Goal: Information Seeking & Learning: Learn about a topic

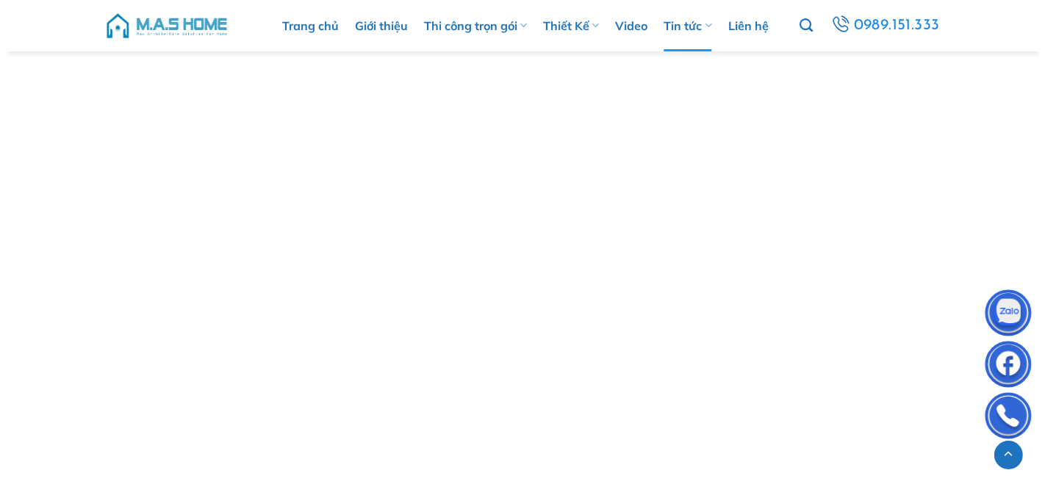
scroll to position [2666, 0]
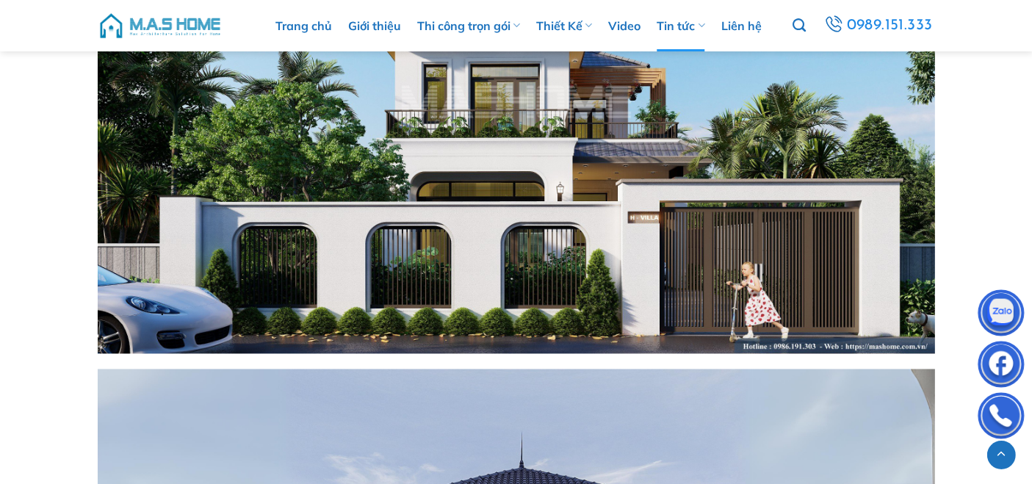
click at [497, 137] on img at bounding box center [516, 118] width 837 height 471
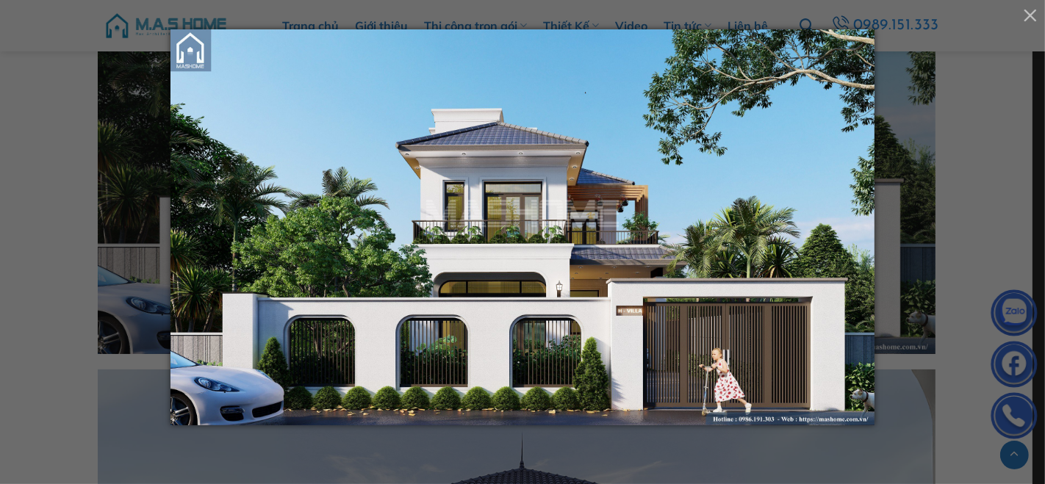
click at [488, 310] on img at bounding box center [522, 241] width 704 height 425
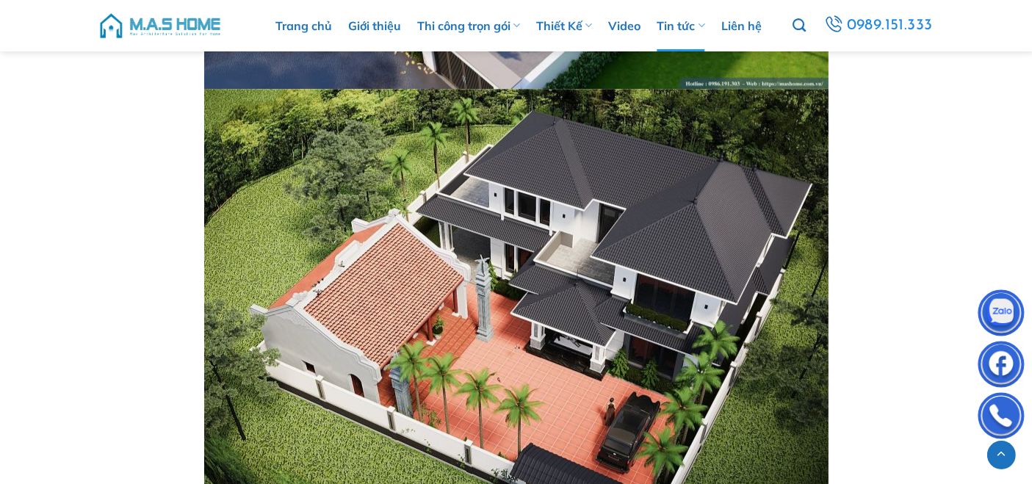
scroll to position [9771, 0]
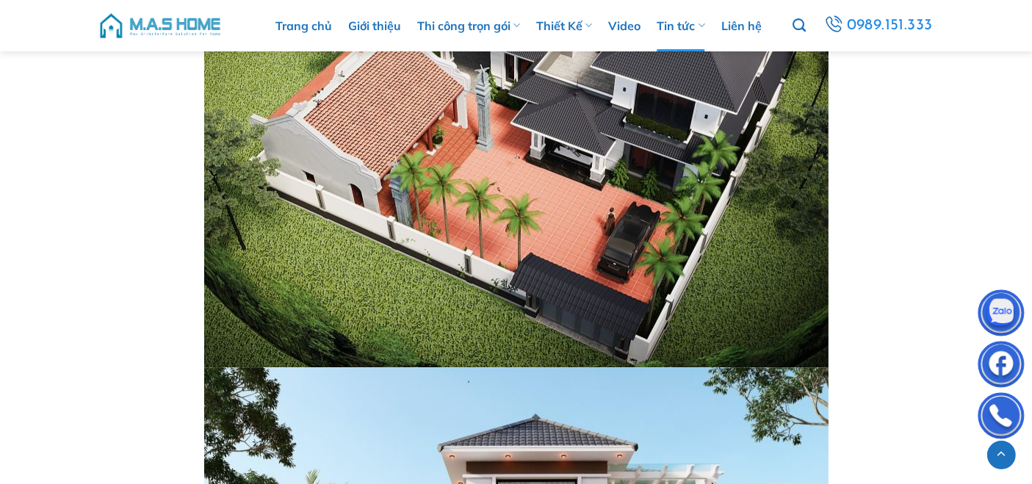
click at [550, 176] on img at bounding box center [516, 133] width 624 height 469
drag, startPoint x: 549, startPoint y: 181, endPoint x: 526, endPoint y: 178, distance: 23.7
click at [526, 178] on img at bounding box center [516, 133] width 624 height 469
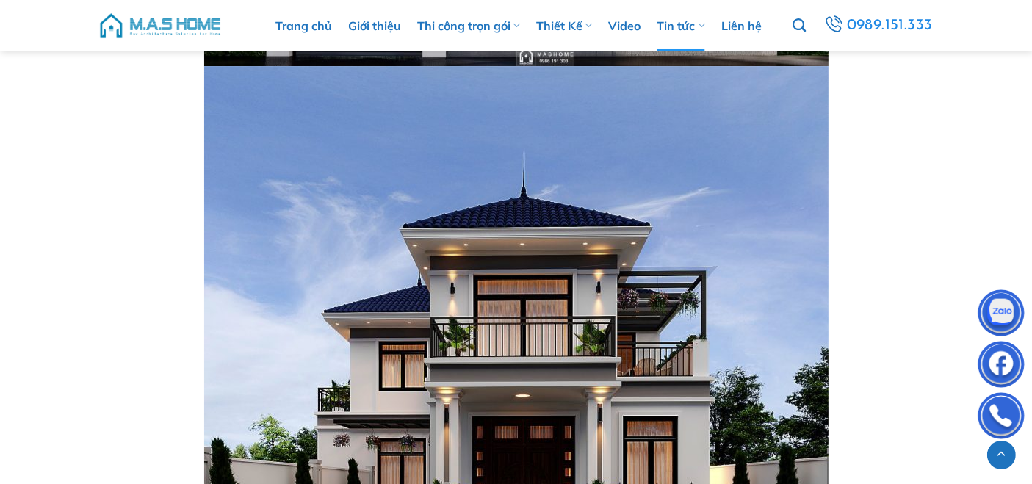
scroll to position [10533, 0]
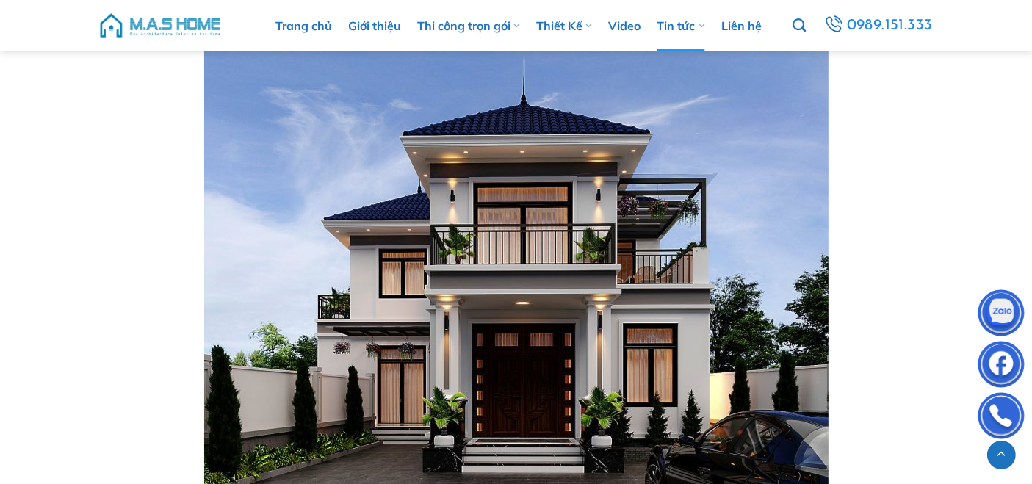
click at [530, 229] on img at bounding box center [516, 286] width 624 height 624
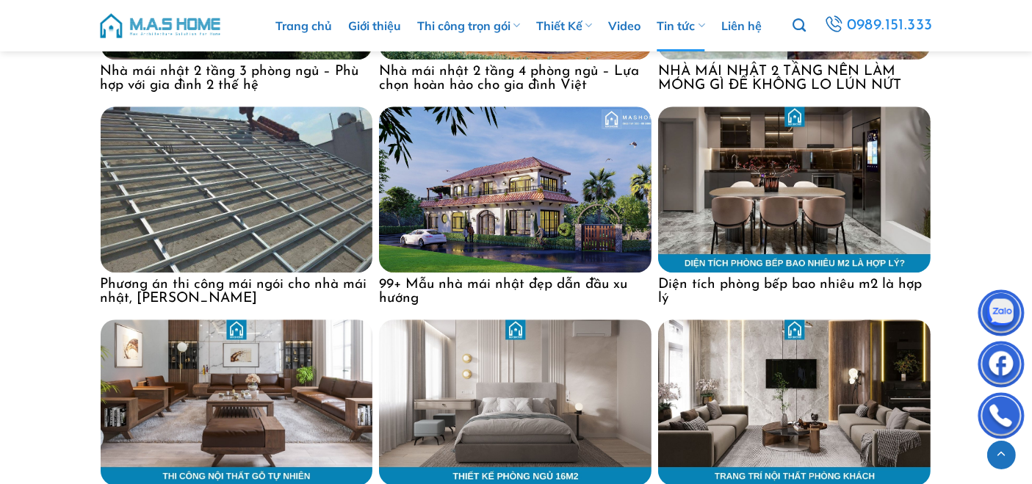
scroll to position [15294, 0]
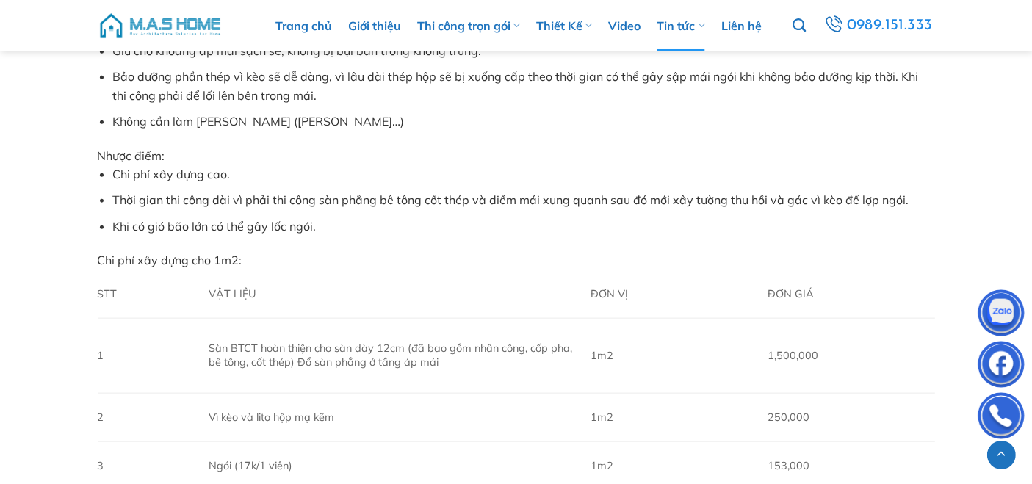
scroll to position [1904, 0]
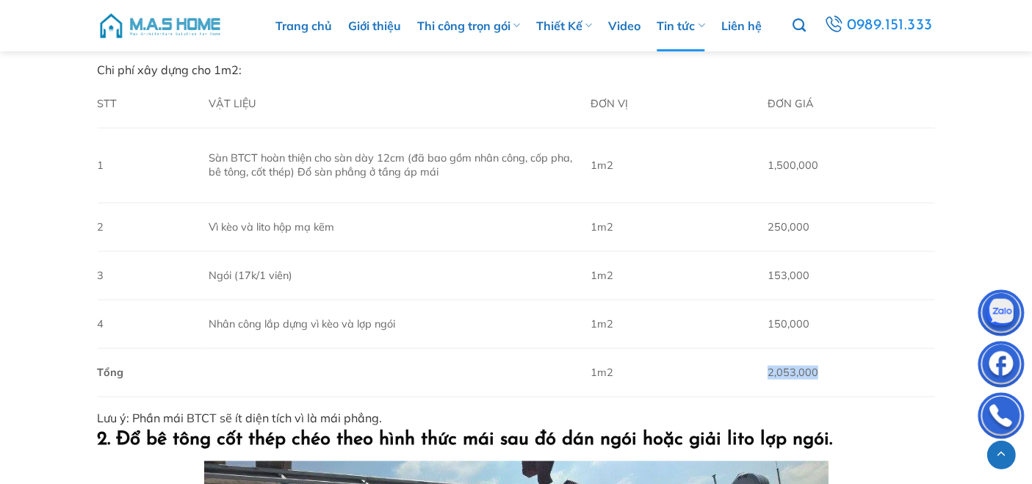
drag, startPoint x: 769, startPoint y: 369, endPoint x: 839, endPoint y: 370, distance: 69.8
click at [839, 370] on td "2,053,000" at bounding box center [848, 373] width 172 height 48
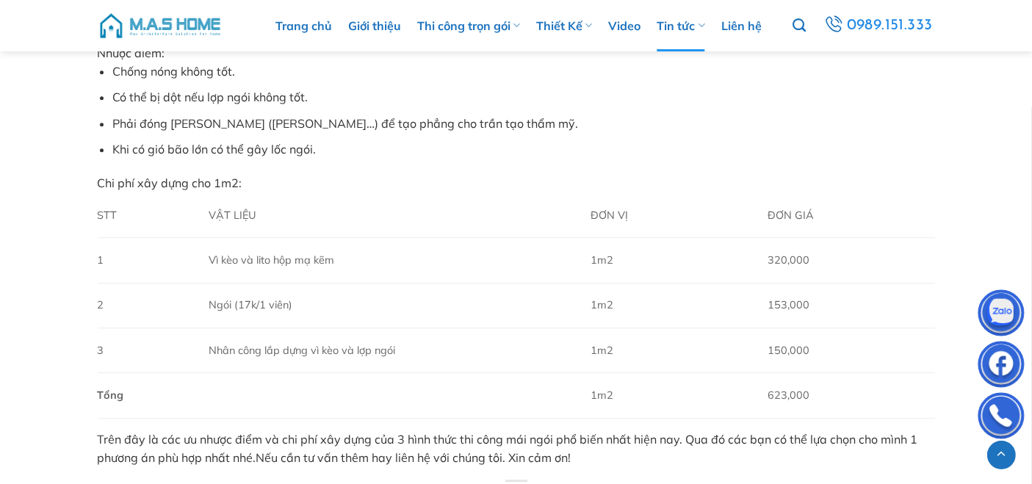
scroll to position [4379, 0]
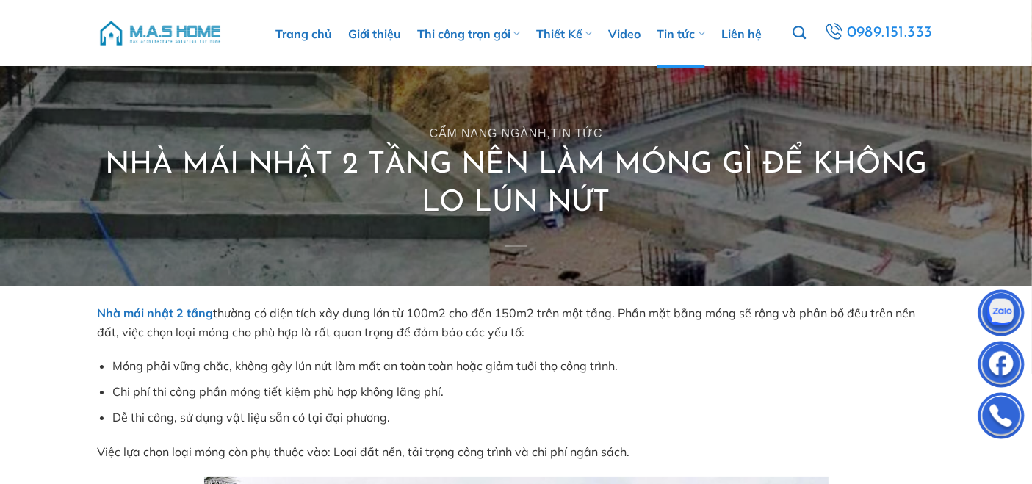
click at [400, 309] on p "Nhà mái nhật 2 tầng thường có diện tích xây dựng lớn từ 100m2 cho đến 150m2 trê…" at bounding box center [516, 322] width 837 height 37
click at [533, 310] on p "Nhà mái nhật 2 tầng thường có diện tích xây dựng lớn từ 100m2 cho đến 150m2 trê…" at bounding box center [516, 322] width 837 height 37
click at [617, 312] on p "Nhà mái nhật 2 tầng thường có diện tích xây dựng lớn từ 100m2 cho đến 150m2 trê…" at bounding box center [516, 322] width 837 height 37
click at [414, 314] on p "Nhà mái nhật 2 tầng thường có diện tích xây dựng lớn từ 100m2 cho đến 150m2 trê…" at bounding box center [516, 322] width 837 height 37
click at [593, 314] on p "Nhà mái nhật 2 tầng thường có diện tích xây dựng lớn từ 100m2 cho đến 150m2 trê…" at bounding box center [516, 322] width 837 height 37
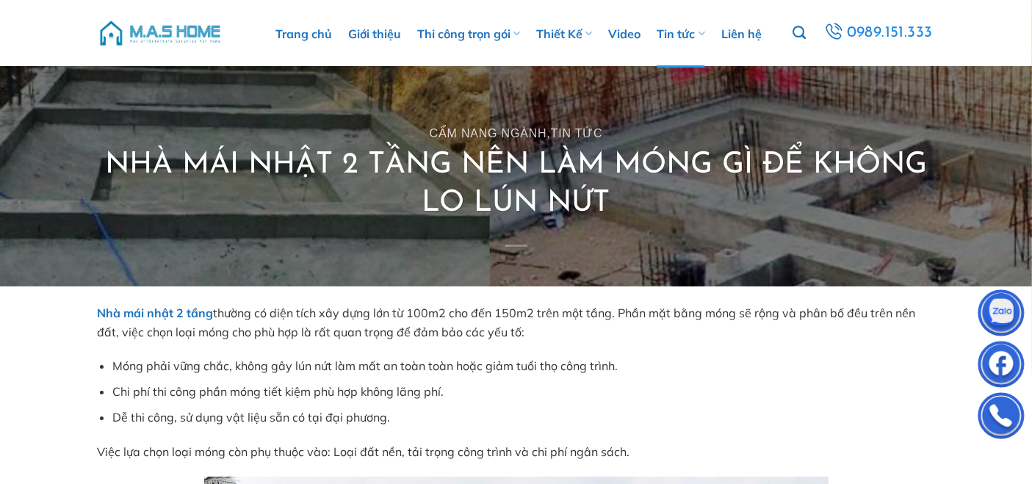
click at [409, 311] on p "Nhà mái nhật 2 tầng thường có diện tích xây dựng lớn từ 100m2 cho đến 150m2 trê…" at bounding box center [516, 322] width 837 height 37
click at [749, 317] on p "Nhà mái nhật 2 tầng thường có diện tích xây dựng lớn từ 100m2 cho đến 150m2 trê…" at bounding box center [516, 322] width 837 height 37
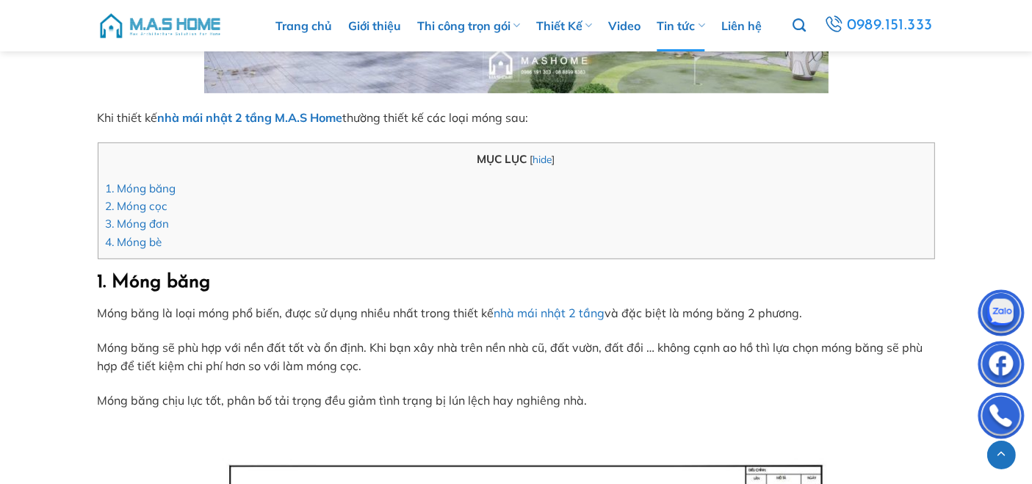
scroll to position [762, 0]
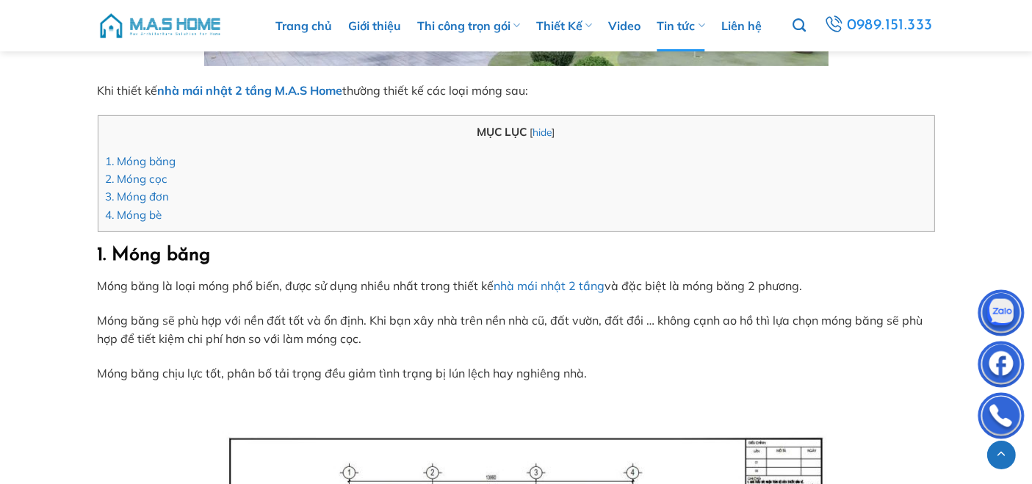
click at [295, 322] on p "Móng băng sẽ phù hợp với nền đất tốt và ổn định. Khi bạn xây nhà trên nền nhà c…" at bounding box center [516, 329] width 837 height 37
click at [356, 319] on p "Móng băng sẽ phù hợp với nền đất tốt và ổn định. Khi bạn xây nhà trên nền nhà c…" at bounding box center [516, 329] width 837 height 37
drag, startPoint x: 256, startPoint y: 319, endPoint x: 338, endPoint y: 319, distance: 82.3
click at [338, 319] on p "Móng băng sẽ phù hợp với nền đất tốt và ổn định. Khi bạn xây nhà trên nền nhà c…" at bounding box center [516, 329] width 837 height 37
click at [524, 322] on p "Móng băng sẽ phù hợp với nền đất tốt và ổn định. Khi bạn xây nhà trên nền nhà c…" at bounding box center [516, 329] width 837 height 37
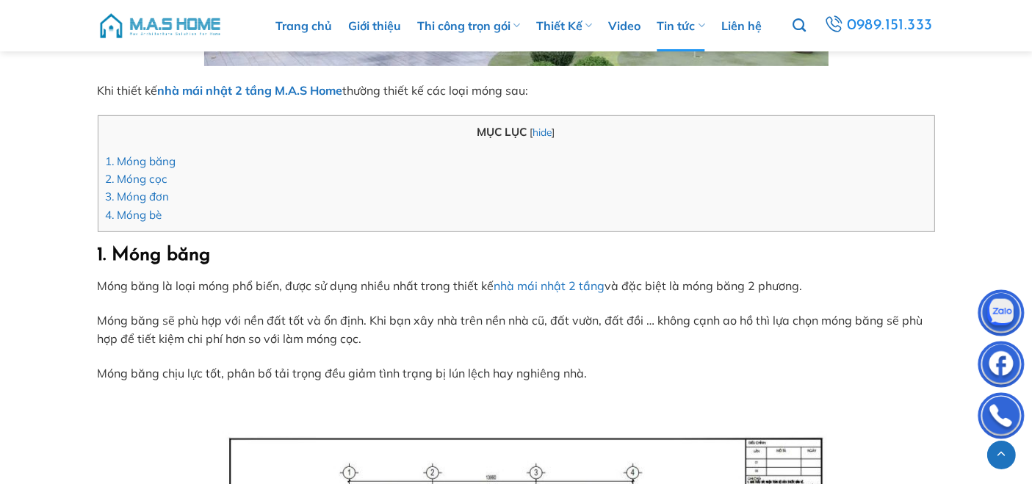
click at [582, 320] on p "Móng băng sẽ phù hợp với nền đất tốt và ổn định. Khi bạn xây nhà trên nền nhà c…" at bounding box center [516, 329] width 837 height 37
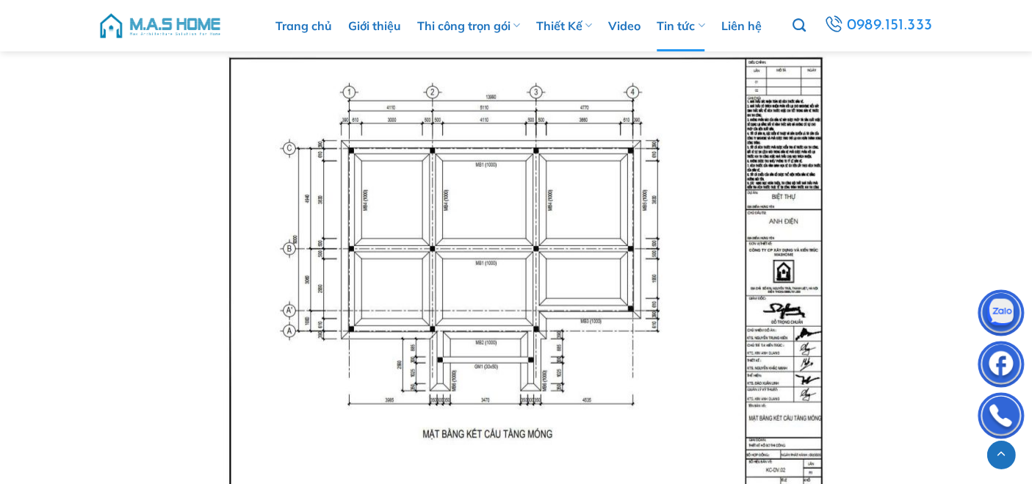
scroll to position [1523, 0]
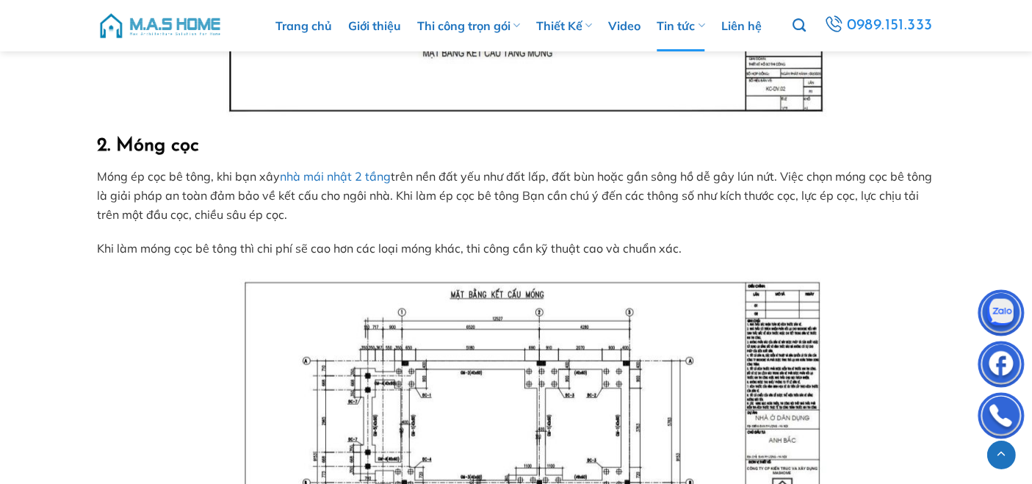
click at [519, 176] on p "Móng ép cọc bê tông, khi bạn xây nhà mái nhật 2 tầng trên nền đất yếu như đất l…" at bounding box center [516, 195] width 837 height 57
click at [536, 176] on p "Móng ép cọc bê tông, khi bạn xây nhà mái nhật 2 tầng trên nền đất yếu như đất l…" at bounding box center [516, 195] width 837 height 57
click at [585, 177] on p "Móng ép cọc bê tông, khi bạn xây nhà mái nhật 2 tầng trên nền đất yếu như đất l…" at bounding box center [516, 195] width 837 height 57
click at [766, 173] on p "Móng ép cọc bê tông, khi bạn xây nhà mái nhật 2 tầng trên nền đất yếu như đất l…" at bounding box center [516, 195] width 837 height 57
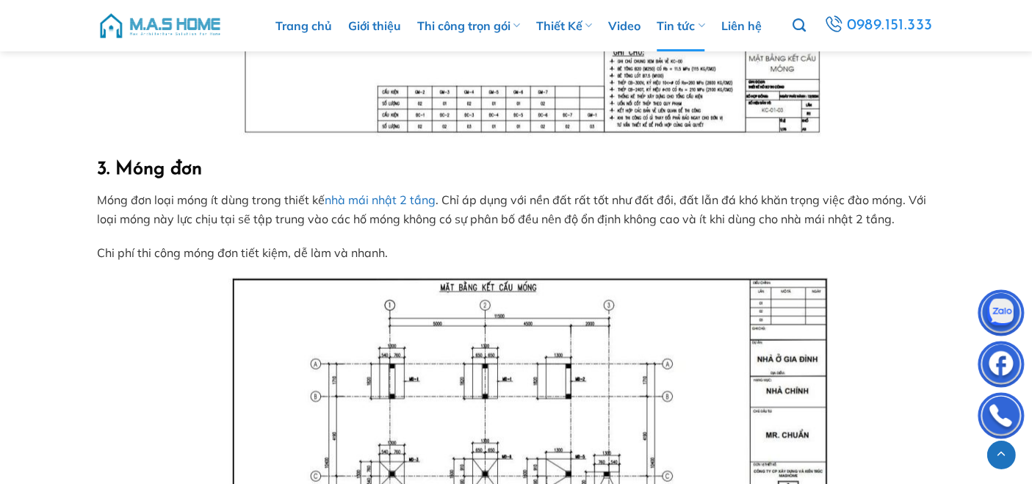
click at [535, 201] on p "Móng đơn loại móng ít dùng trong thiết kế nhà mái nhật 2 tầng . Chỉ áp dụng với…" at bounding box center [516, 209] width 837 height 37
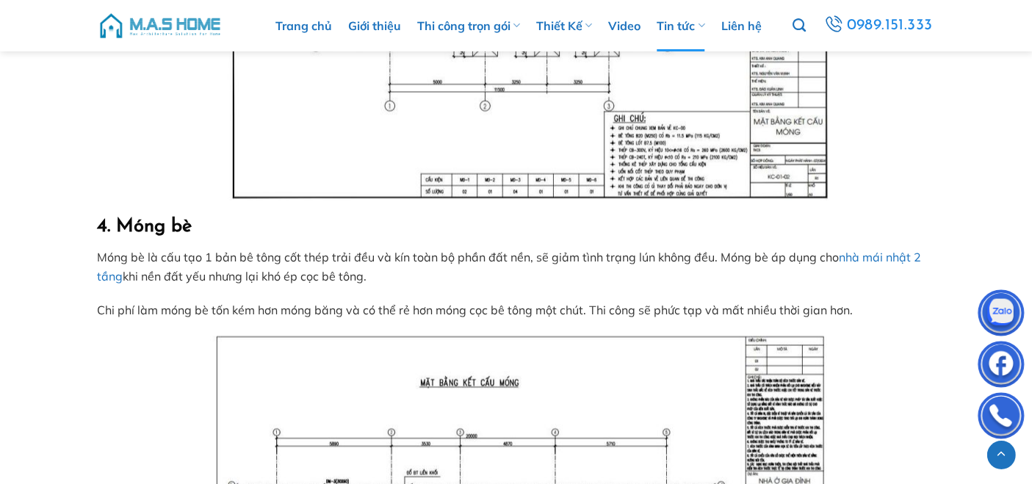
scroll to position [2666, 0]
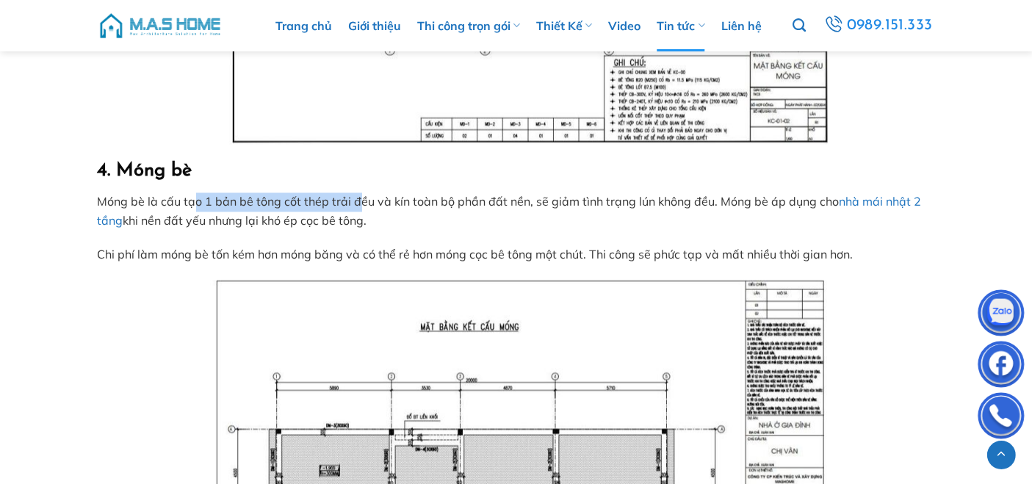
drag, startPoint x: 197, startPoint y: 199, endPoint x: 358, endPoint y: 198, distance: 161.6
click at [358, 198] on p "Móng bè là cấu tạo 1 bản bê tông cốt thép trải đều và kín toàn bộ phần đất nền,…" at bounding box center [516, 211] width 837 height 37
click at [506, 198] on p "Móng bè là cấu tạo 1 bản bê tông cốt thép trải đều và kín toàn bộ phần đất nền,…" at bounding box center [516, 211] width 837 height 37
click at [280, 212] on p "Móng bè là cấu tạo 1 bản bê tông cốt thép trải đều và kín toàn bộ phần đất nền,…" at bounding box center [516, 211] width 837 height 37
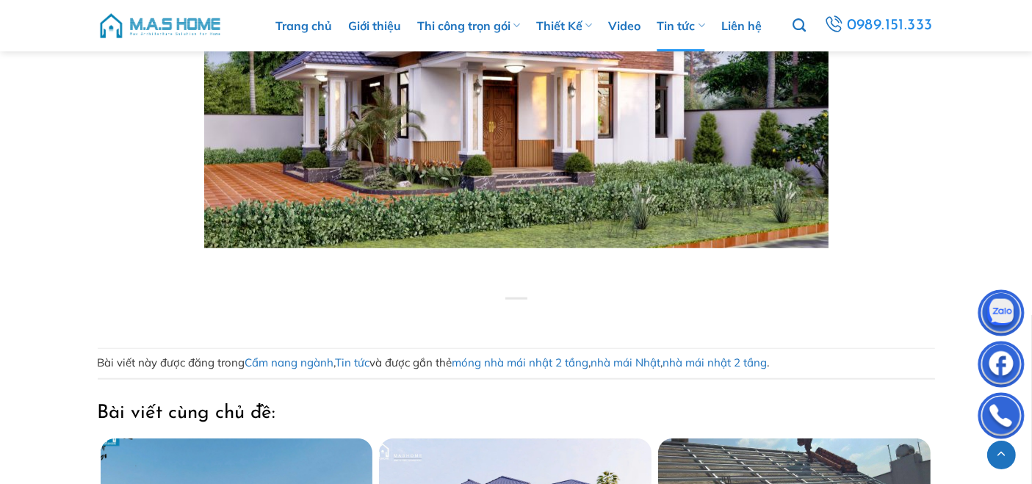
scroll to position [12759, 0]
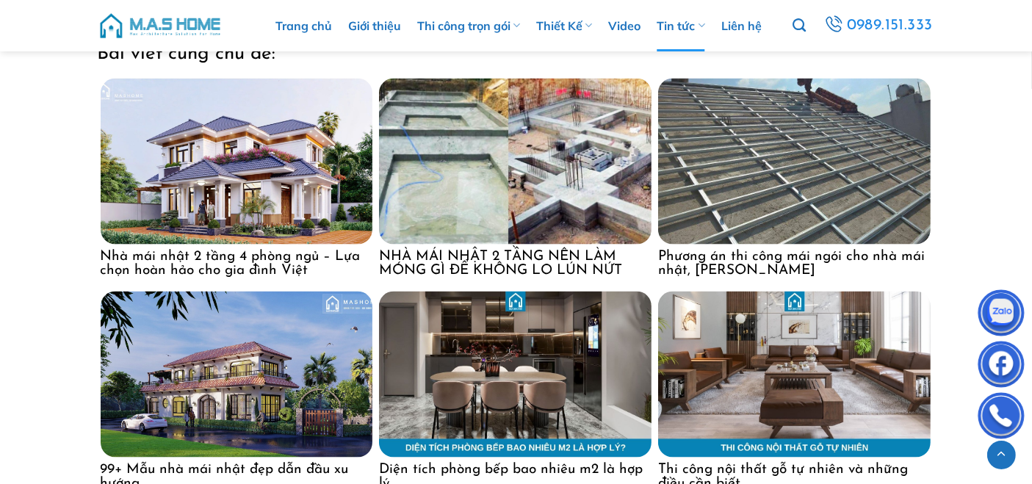
scroll to position [7617, 0]
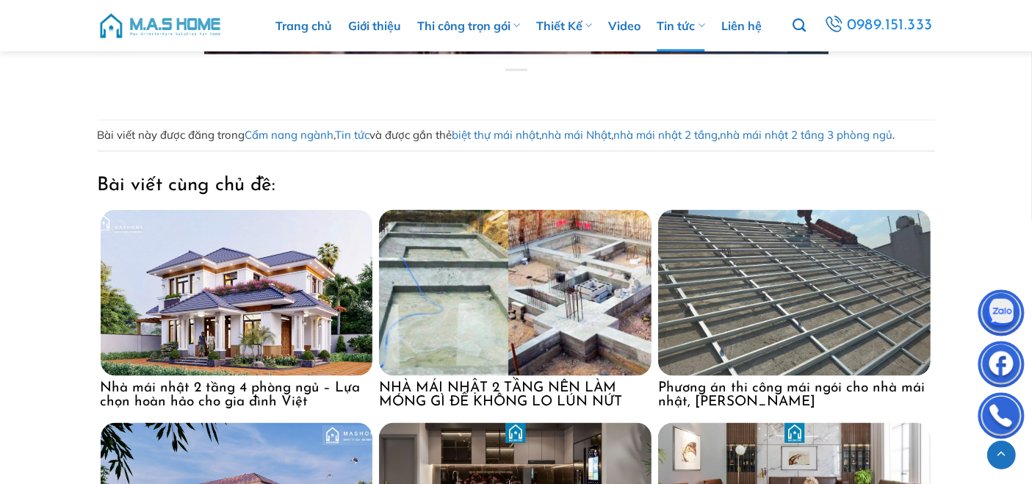
click at [407, 283] on img at bounding box center [515, 293] width 273 height 166
